Goal: Information Seeking & Learning: Learn about a topic

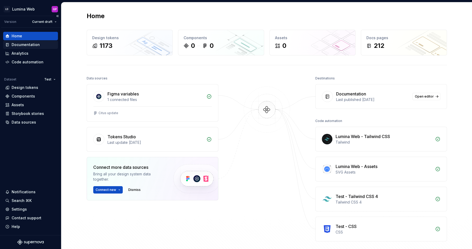
click at [28, 45] on div "Documentation" at bounding box center [26, 44] width 28 height 5
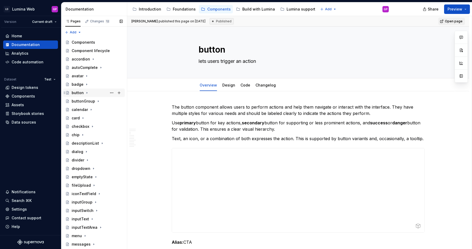
click at [74, 93] on div "button" at bounding box center [78, 92] width 12 height 5
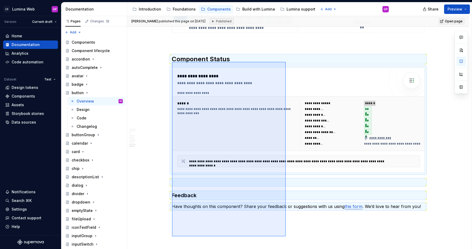
scroll to position [1981, 0]
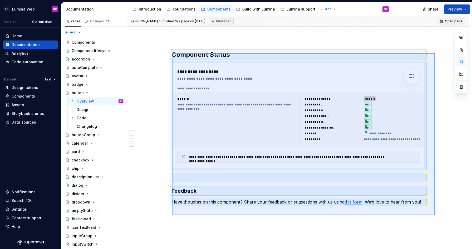
drag, startPoint x: 172, startPoint y: 97, endPoint x: 435, endPoint y: 215, distance: 287.9
click at [435, 215] on div "[PERSON_NAME] published this page on [DATE] Published Open page button lets use…" at bounding box center [299, 132] width 344 height 233
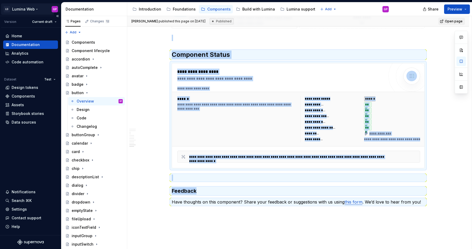
click at [31, 10] on html "LD Lumina Web GP Version Current draft Home Documentation Analytics Code automa…" at bounding box center [236, 124] width 472 height 249
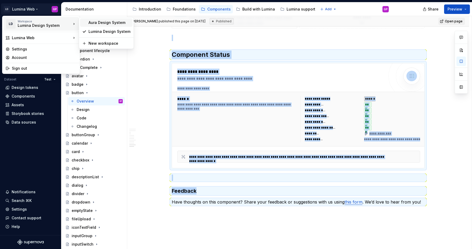
click at [97, 23] on div "Aura Design System" at bounding box center [109, 22] width 42 height 5
type textarea "*"
